Goal: Information Seeking & Learning: Learn about a topic

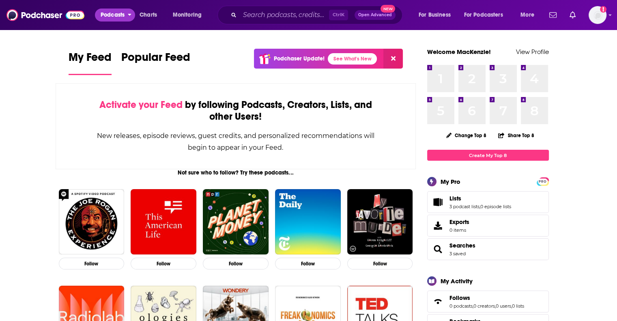
click at [107, 17] on span "Podcasts" at bounding box center [113, 14] width 24 height 11
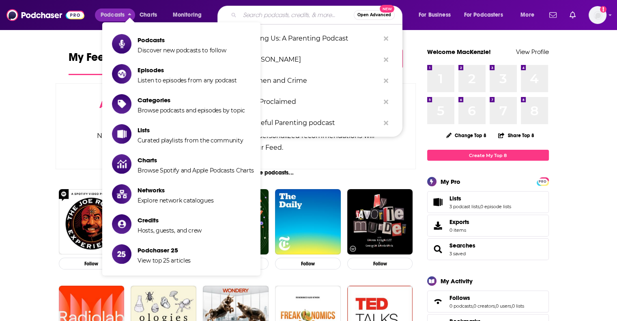
click at [245, 15] on input "Search podcasts, credits, & more..." at bounding box center [297, 15] width 114 height 13
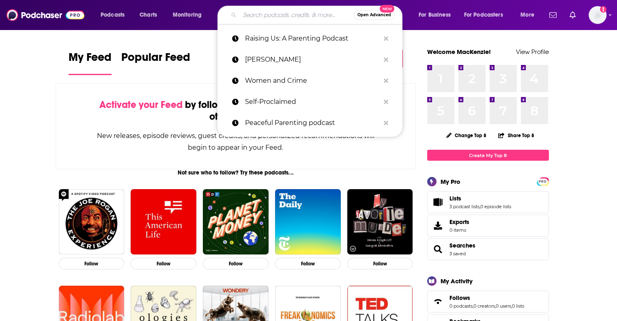
paste input "Reframing Our Stories podcast"
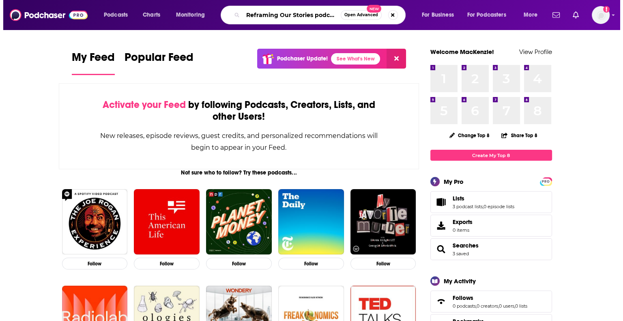
scroll to position [0, 3]
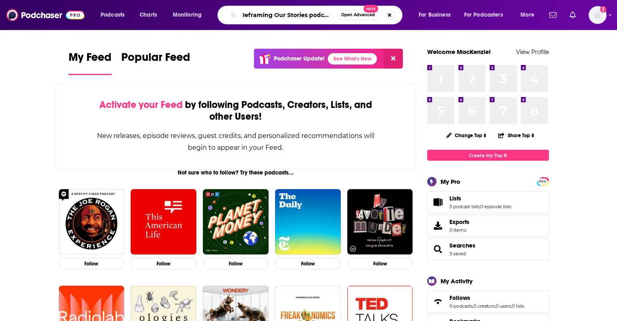
type input "Reframing Our Stories podcast"
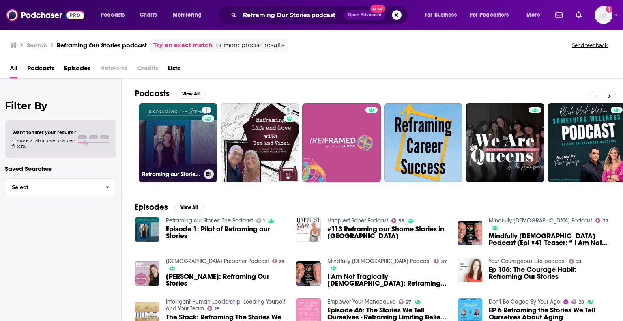
click at [180, 140] on link "1 Reframing our Stories: The Podcast" at bounding box center [178, 142] width 79 height 79
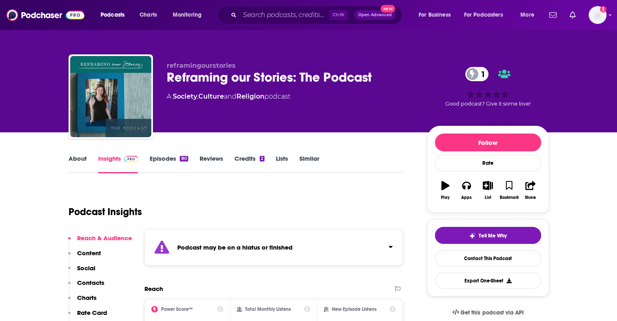
click at [247, 249] on strong "Podcast may be on a hiatus or finished" at bounding box center [234, 247] width 115 height 8
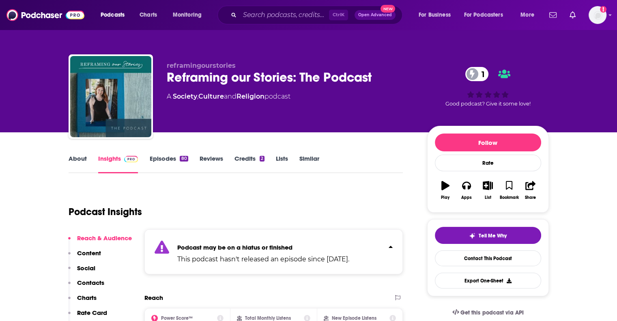
click at [327, 196] on div "Podcast Insights" at bounding box center [233, 206] width 328 height 41
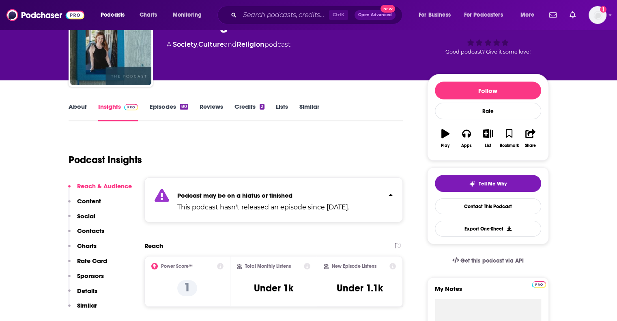
scroll to position [65, 0]
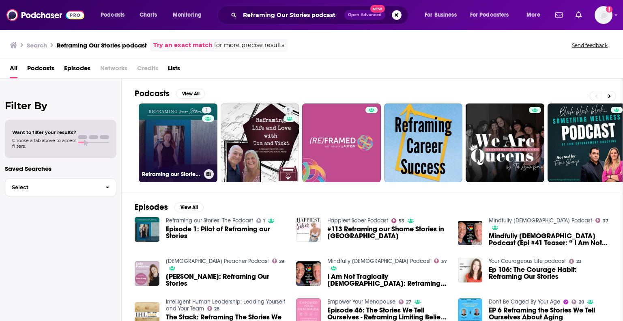
click at [189, 152] on link "1 Reframing our Stories: The Podcast" at bounding box center [178, 142] width 79 height 79
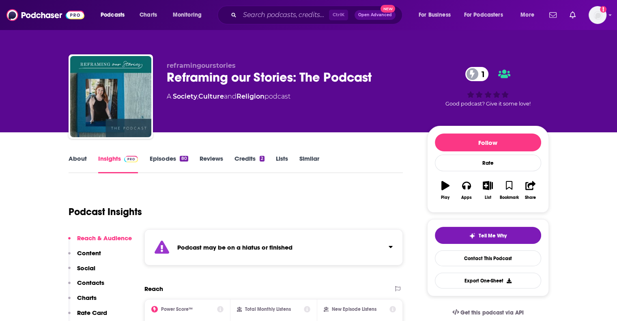
click at [80, 162] on link "About" at bounding box center [78, 164] width 18 height 19
